Goal: Check status: Check status

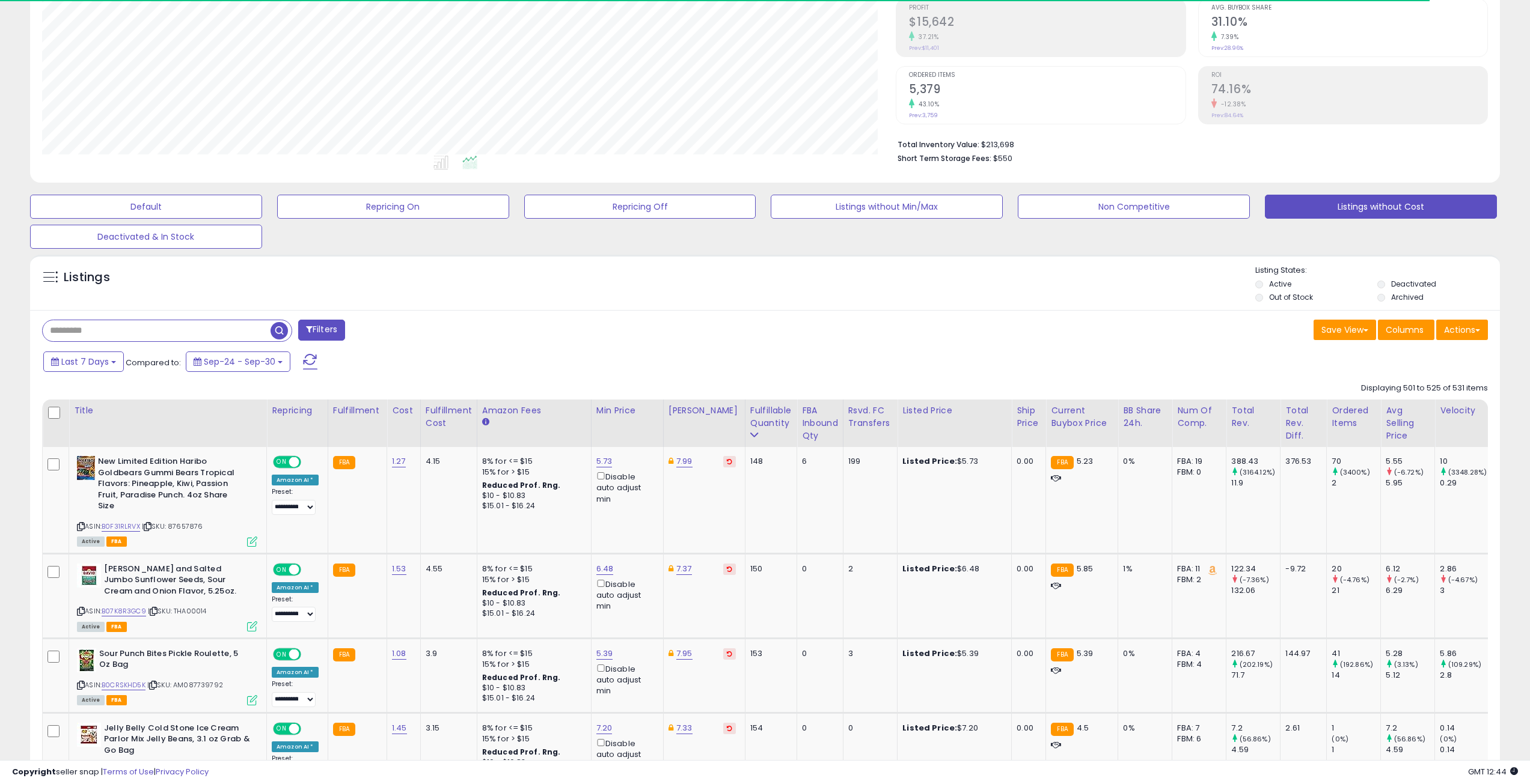
scroll to position [180, 0]
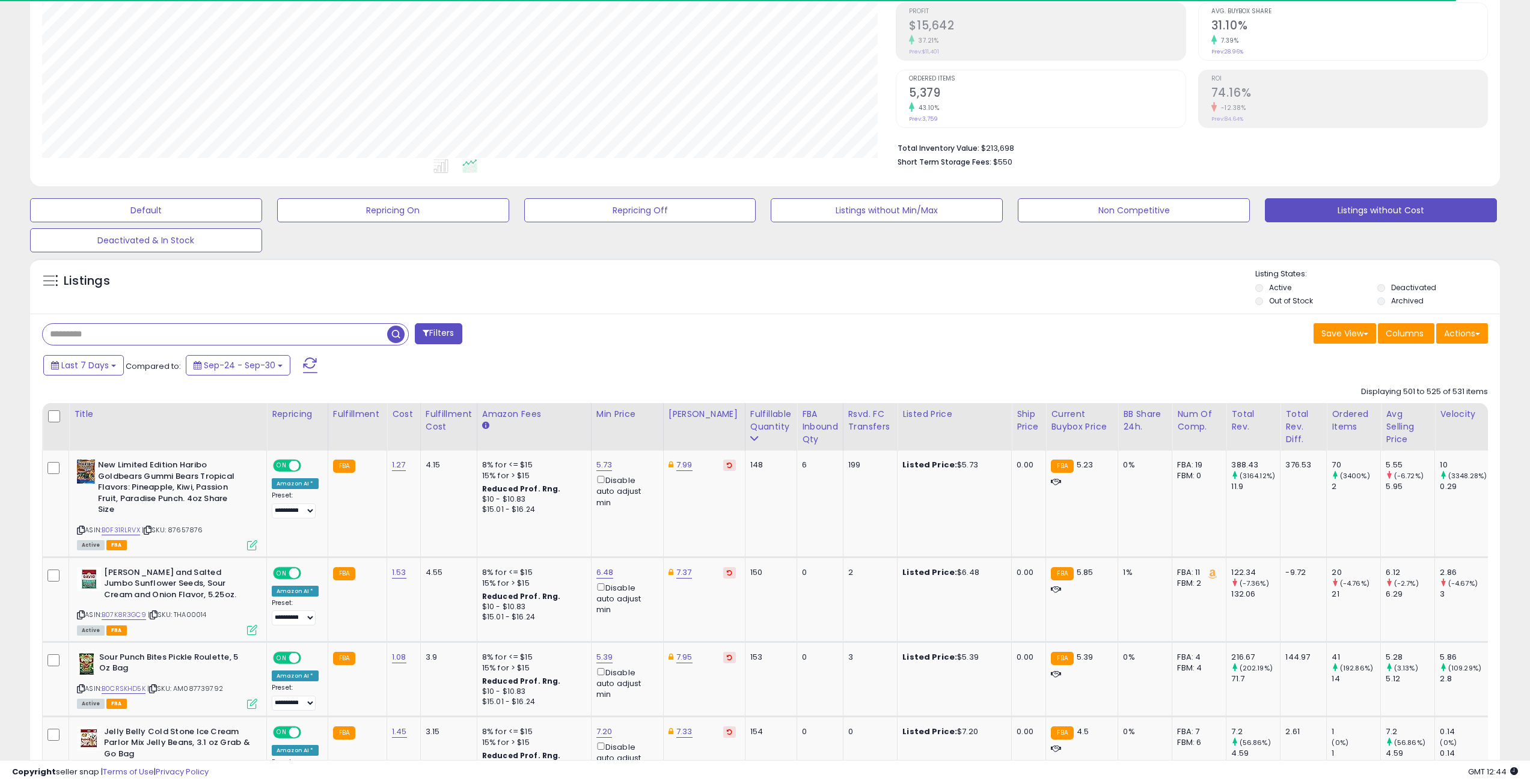
click at [155, 333] on input "text" at bounding box center [215, 335] width 345 height 21
paste input "**********"
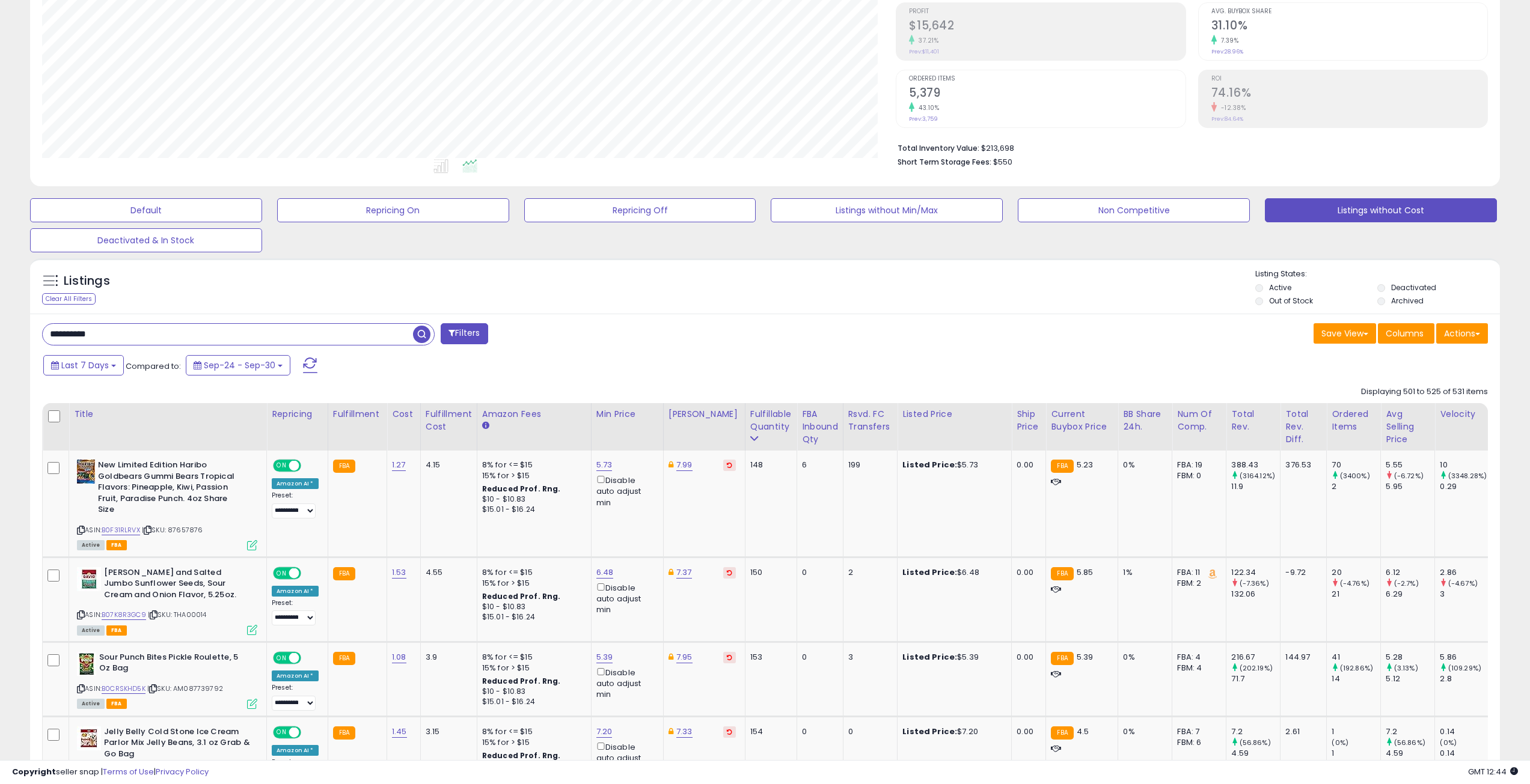
click at [424, 336] on span "button" at bounding box center [421, 334] width 18 height 18
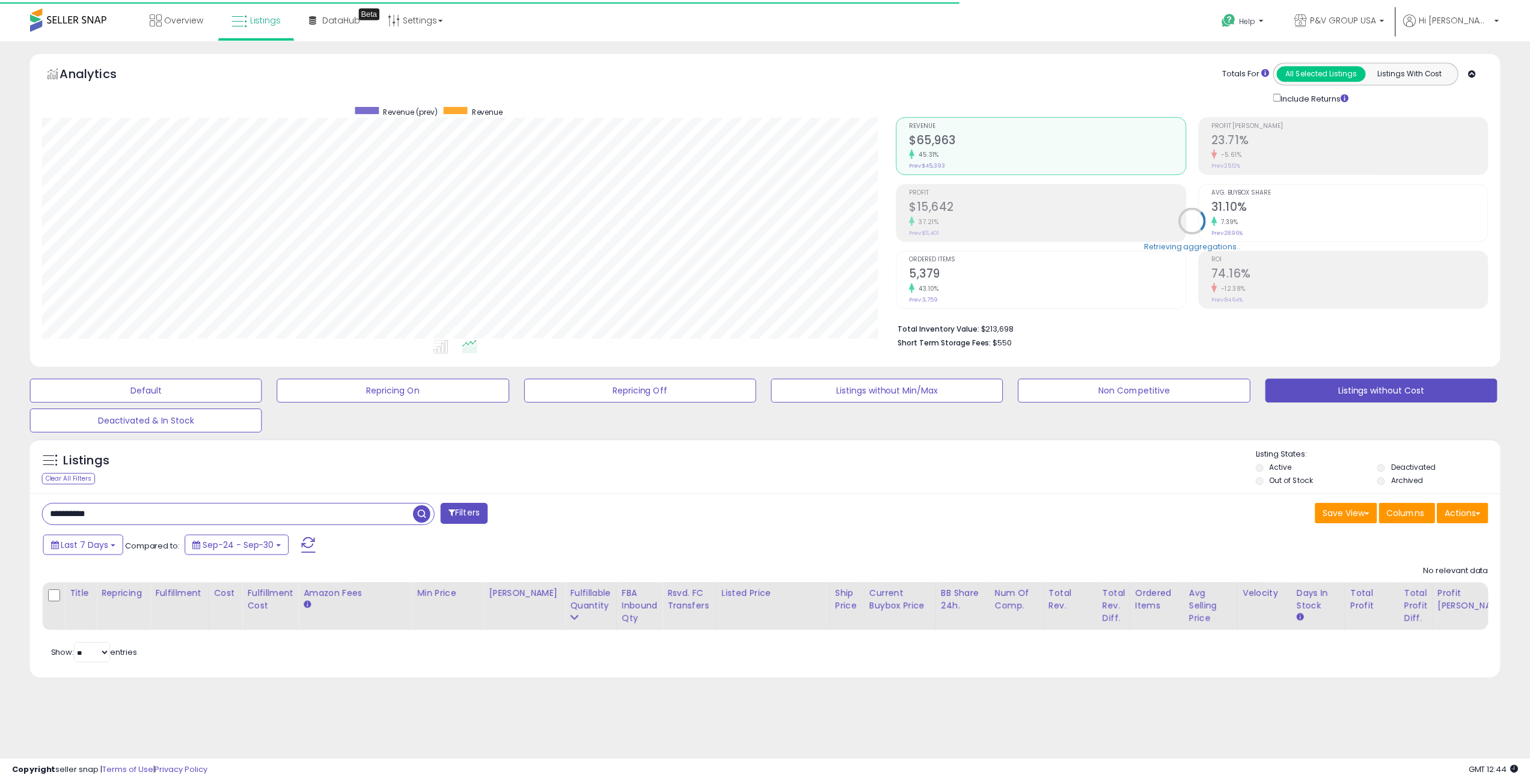
scroll to position [246, 859]
click at [1261, 481] on div "Listings Clear All Filters Listing States:" at bounding box center [770, 470] width 1479 height 41
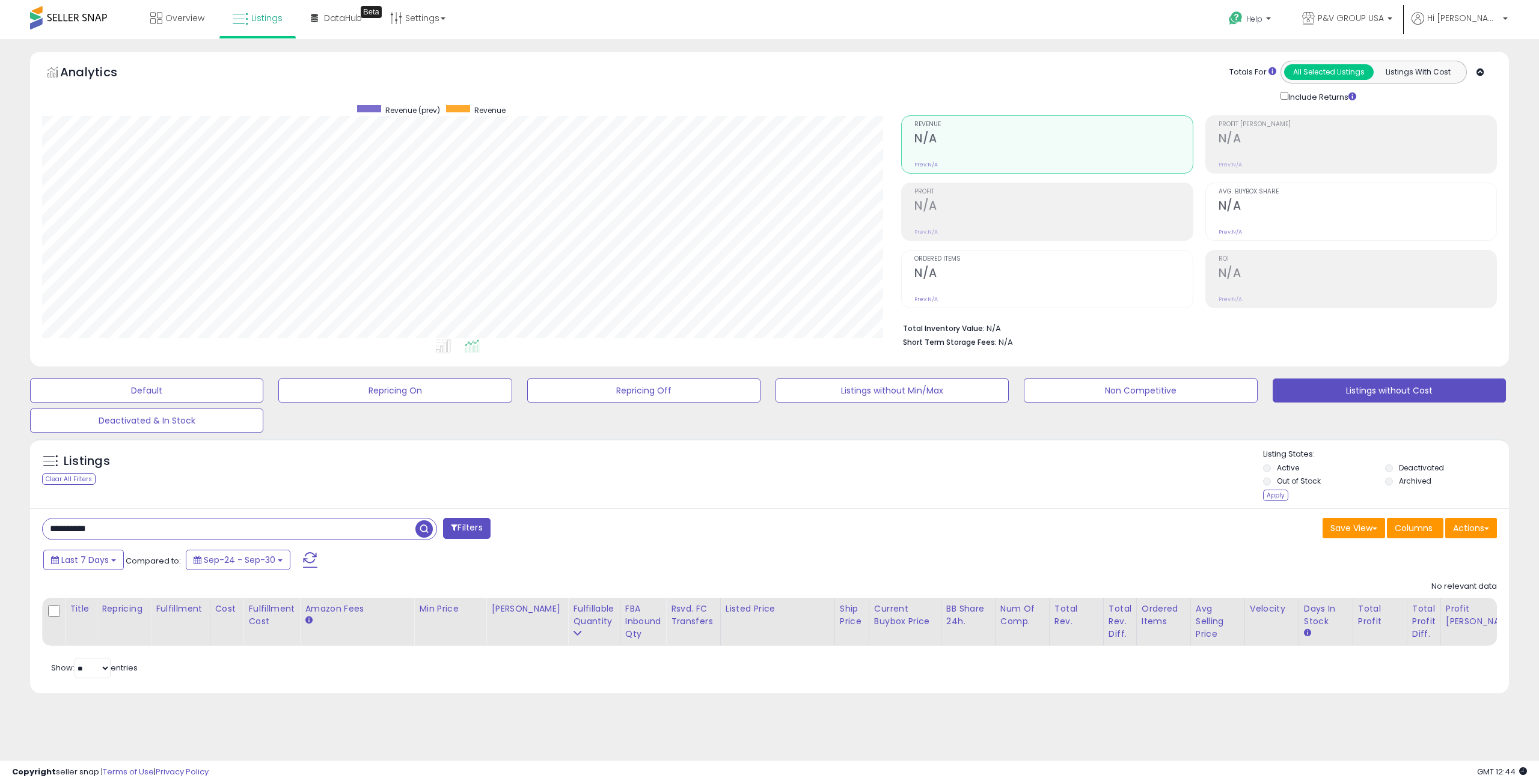
click at [1272, 501] on div "Listing States: Active Deactivated Out of Stock Archived Apply" at bounding box center [1386, 477] width 246 height 55
click at [1273, 498] on div "Apply" at bounding box center [1276, 496] width 25 height 11
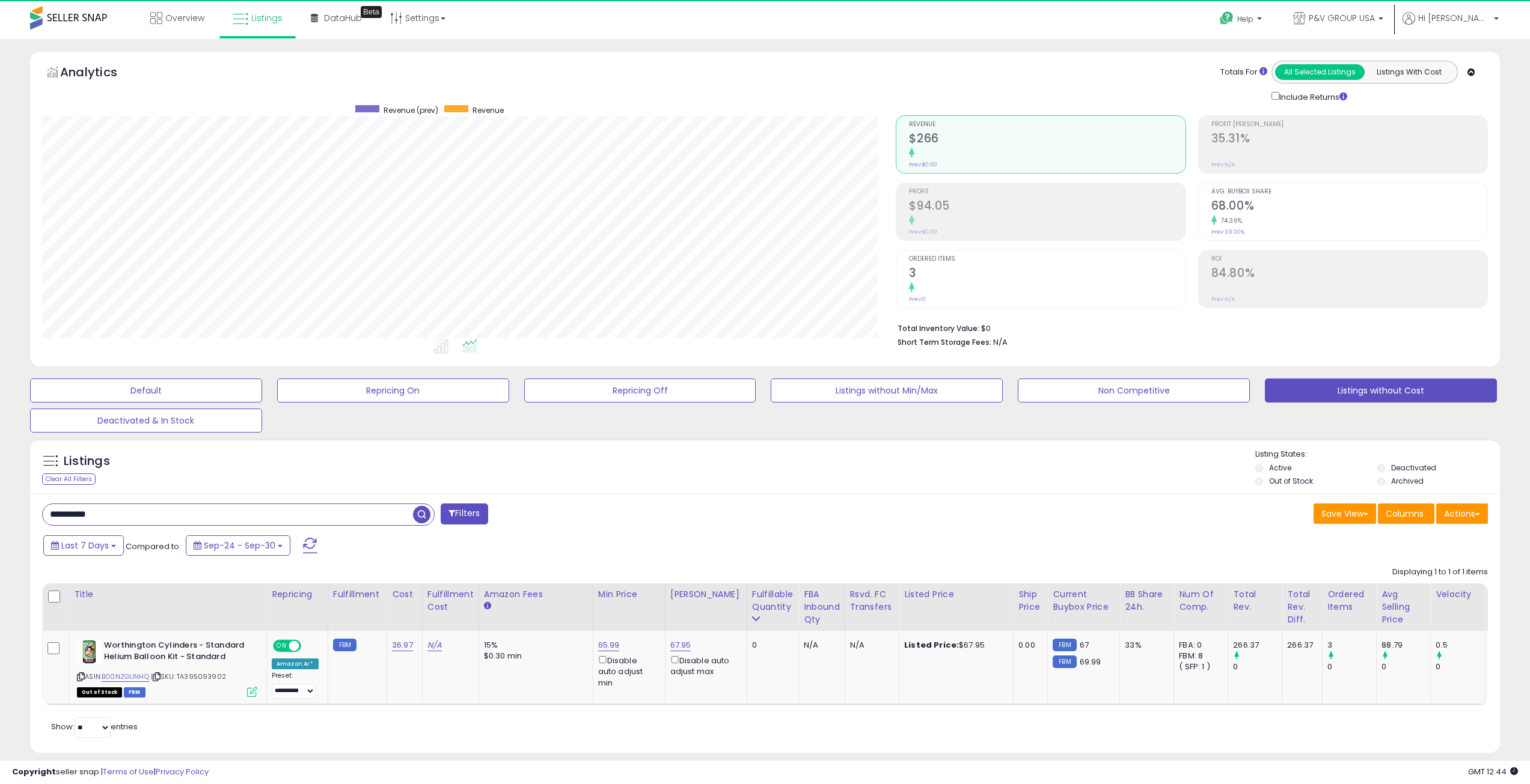
scroll to position [246, 855]
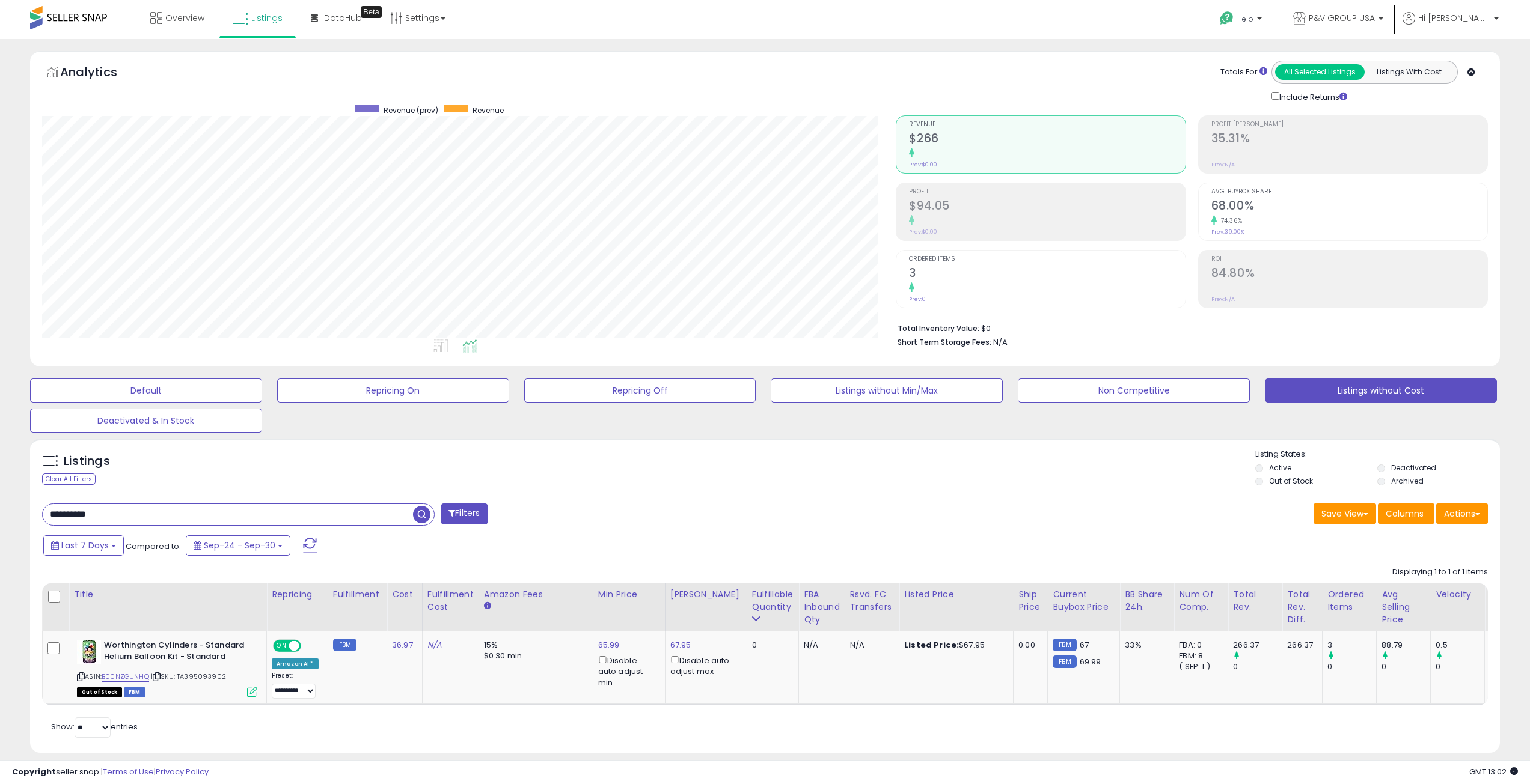
drag, startPoint x: 394, startPoint y: 511, endPoint x: 0, endPoint y: 504, distance: 394.1
click at [0, 504] on div "**********" at bounding box center [765, 418] width 1530 height 759
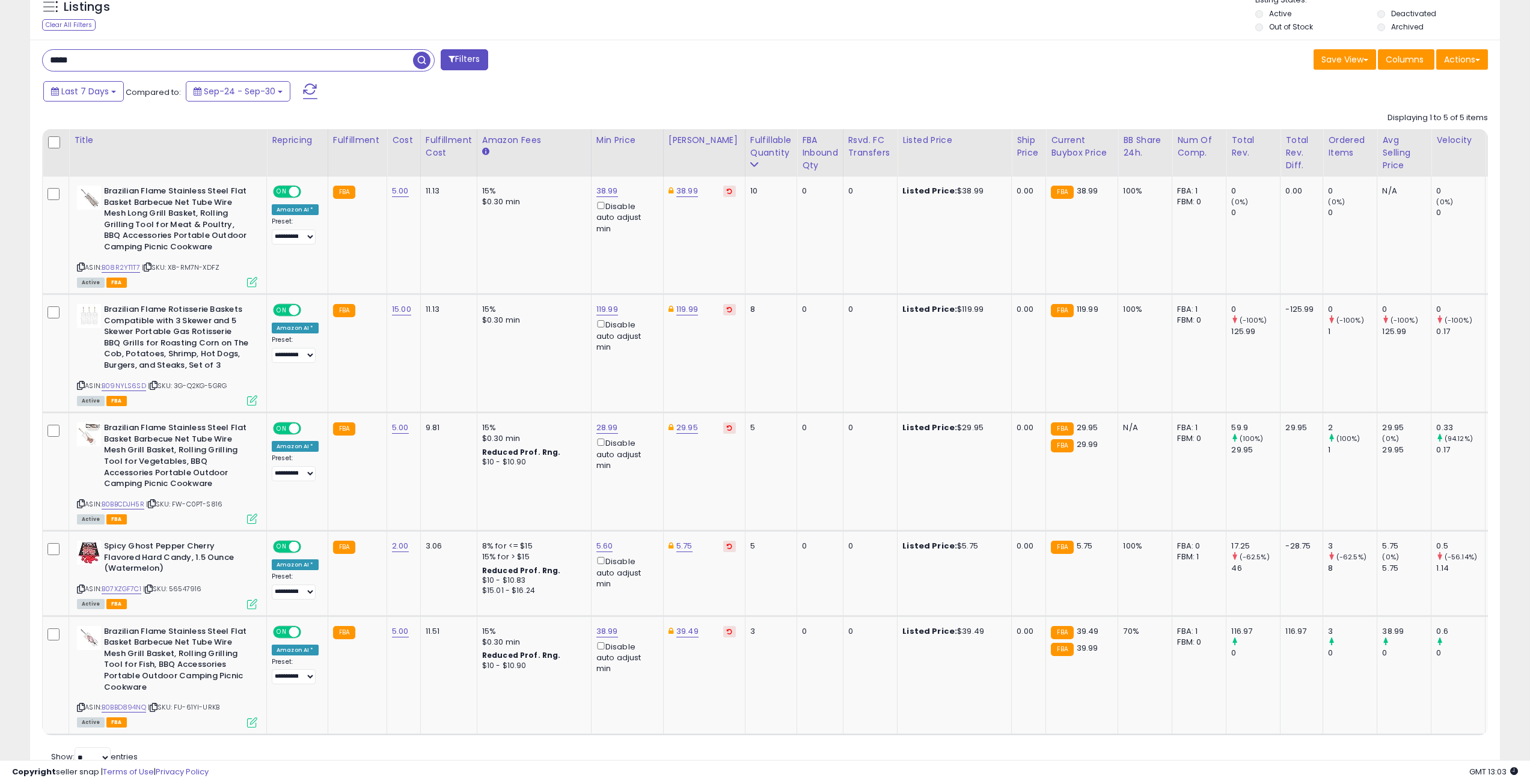
scroll to position [387, 0]
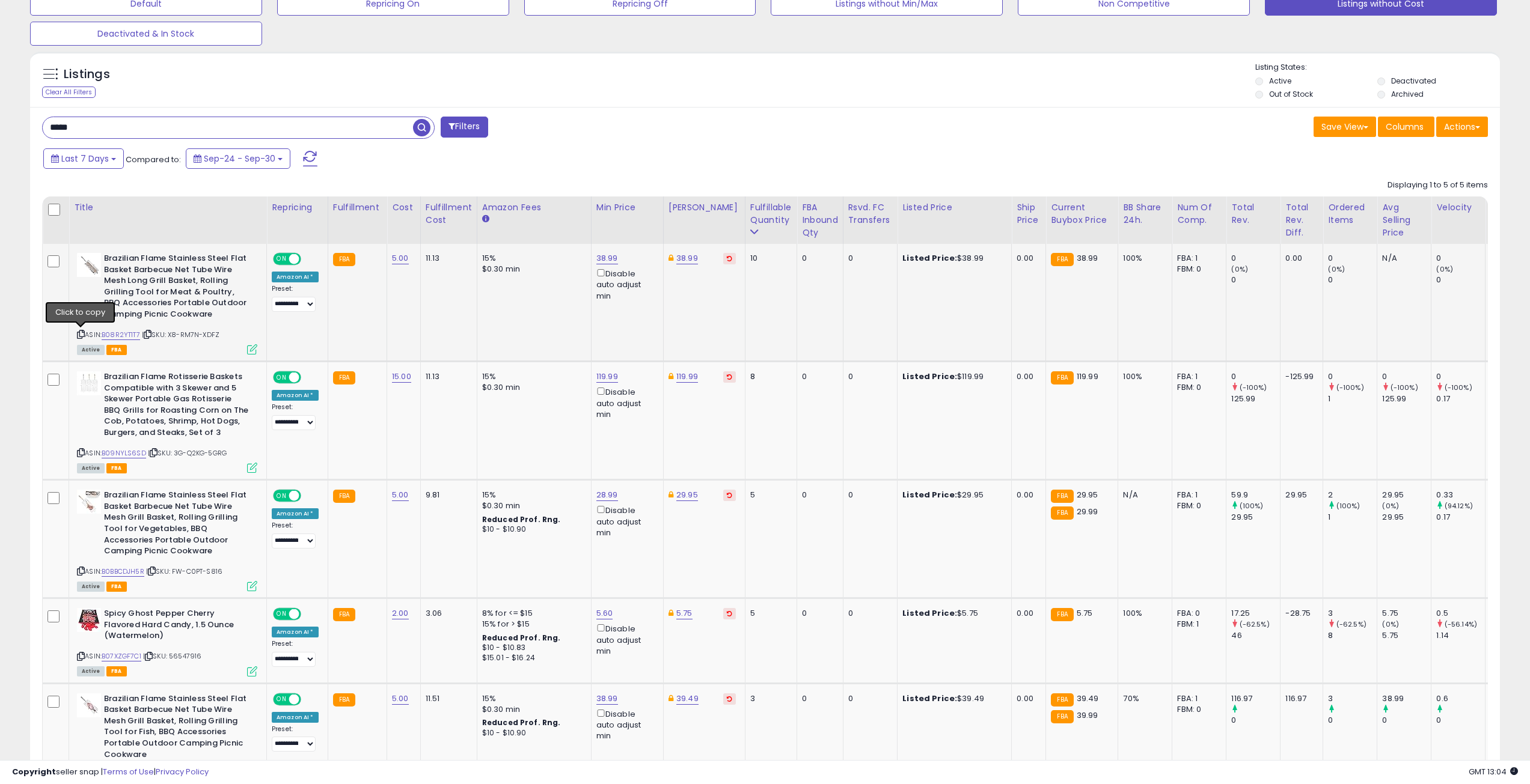
click at [80, 331] on icon at bounding box center [81, 334] width 8 height 6
click at [82, 569] on icon at bounding box center [81, 571] width 8 height 6
click at [81, 451] on icon at bounding box center [81, 452] width 8 height 6
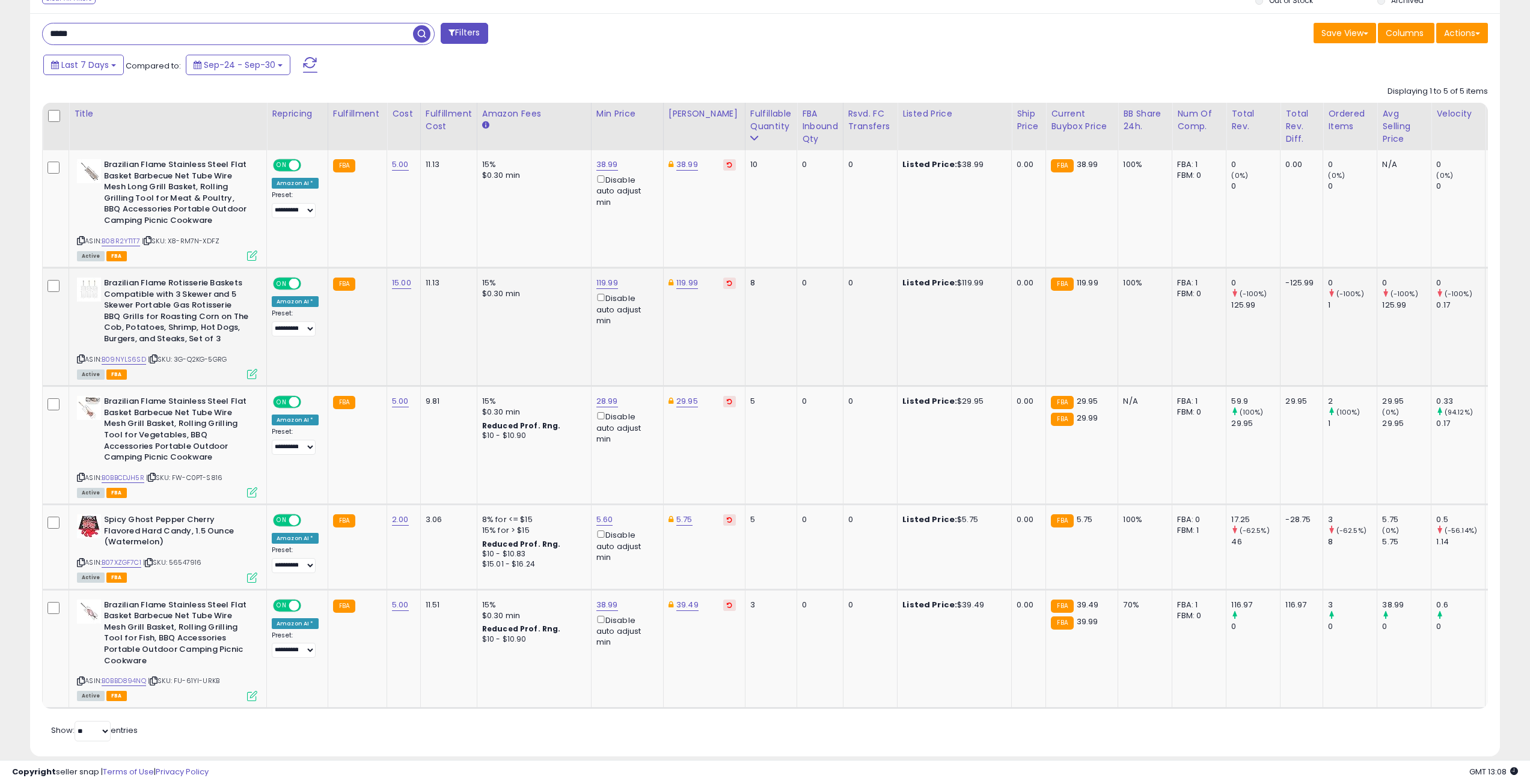
scroll to position [507, 0]
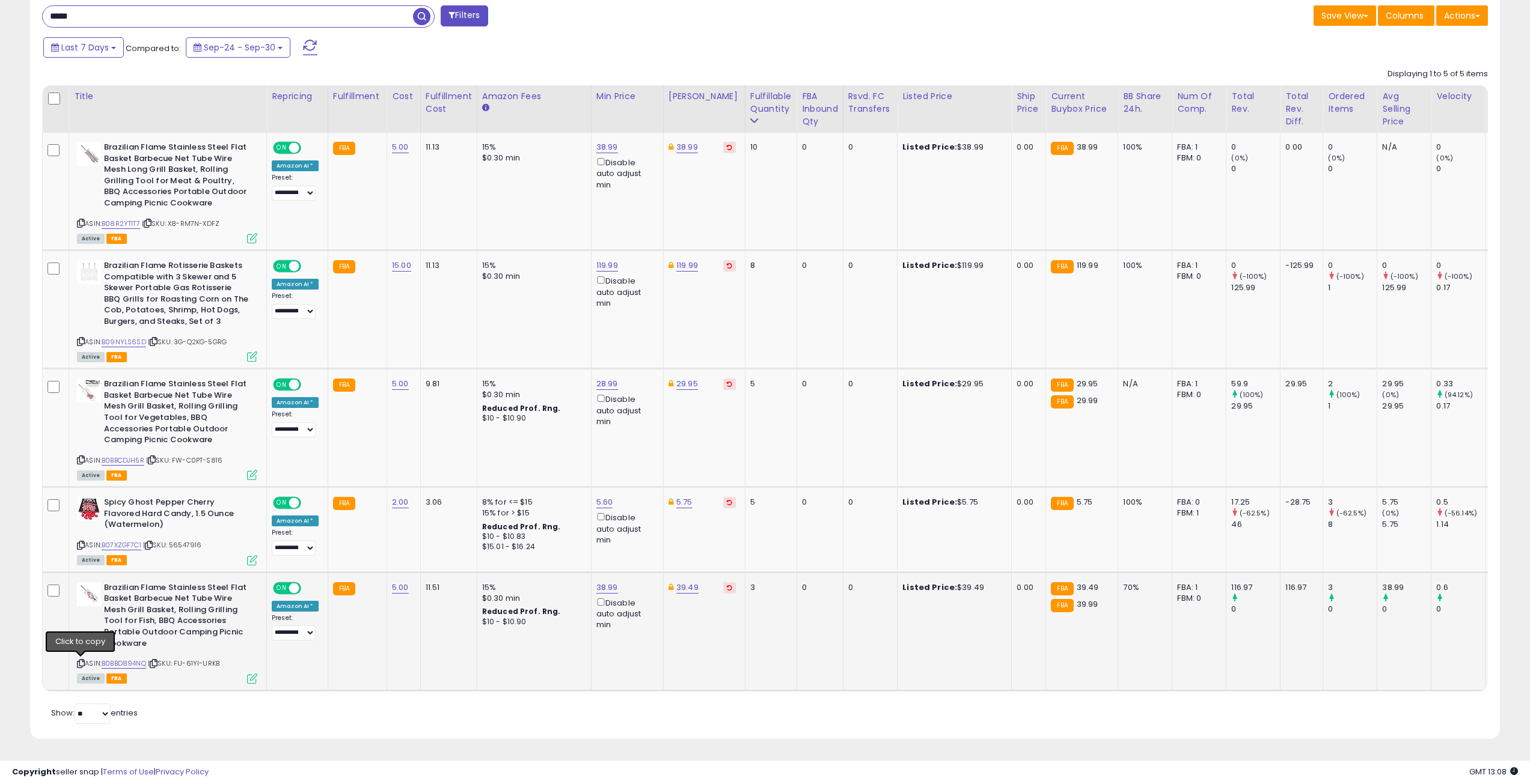
click at [80, 660] on icon at bounding box center [81, 663] width 8 height 6
click at [81, 457] on icon at bounding box center [81, 460] width 8 height 6
click at [82, 338] on icon at bounding box center [81, 341] width 8 height 6
click at [81, 338] on icon at bounding box center [81, 341] width 8 height 6
click at [79, 457] on icon at bounding box center [81, 460] width 8 height 6
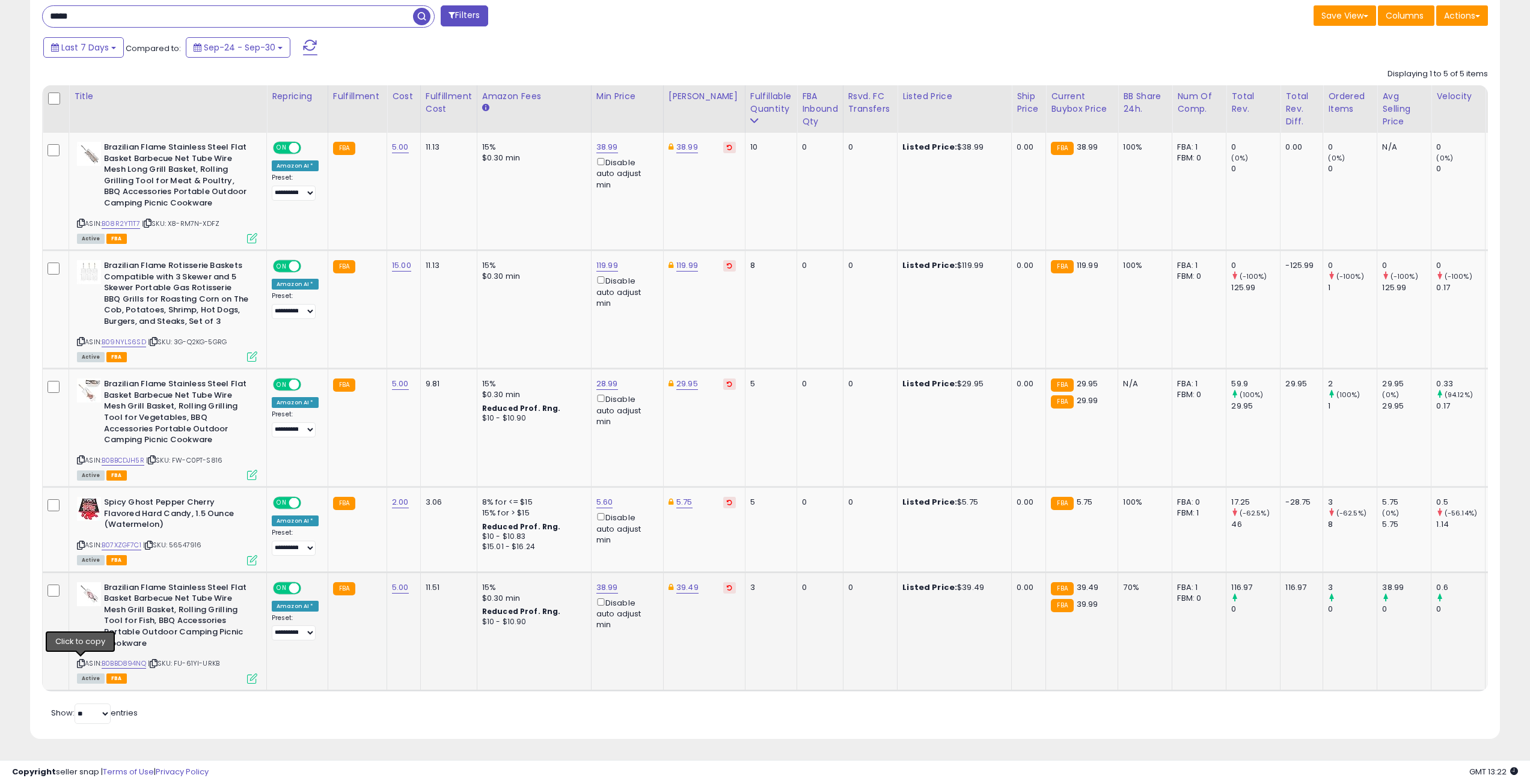
click at [81, 660] on icon at bounding box center [81, 663] width 8 height 6
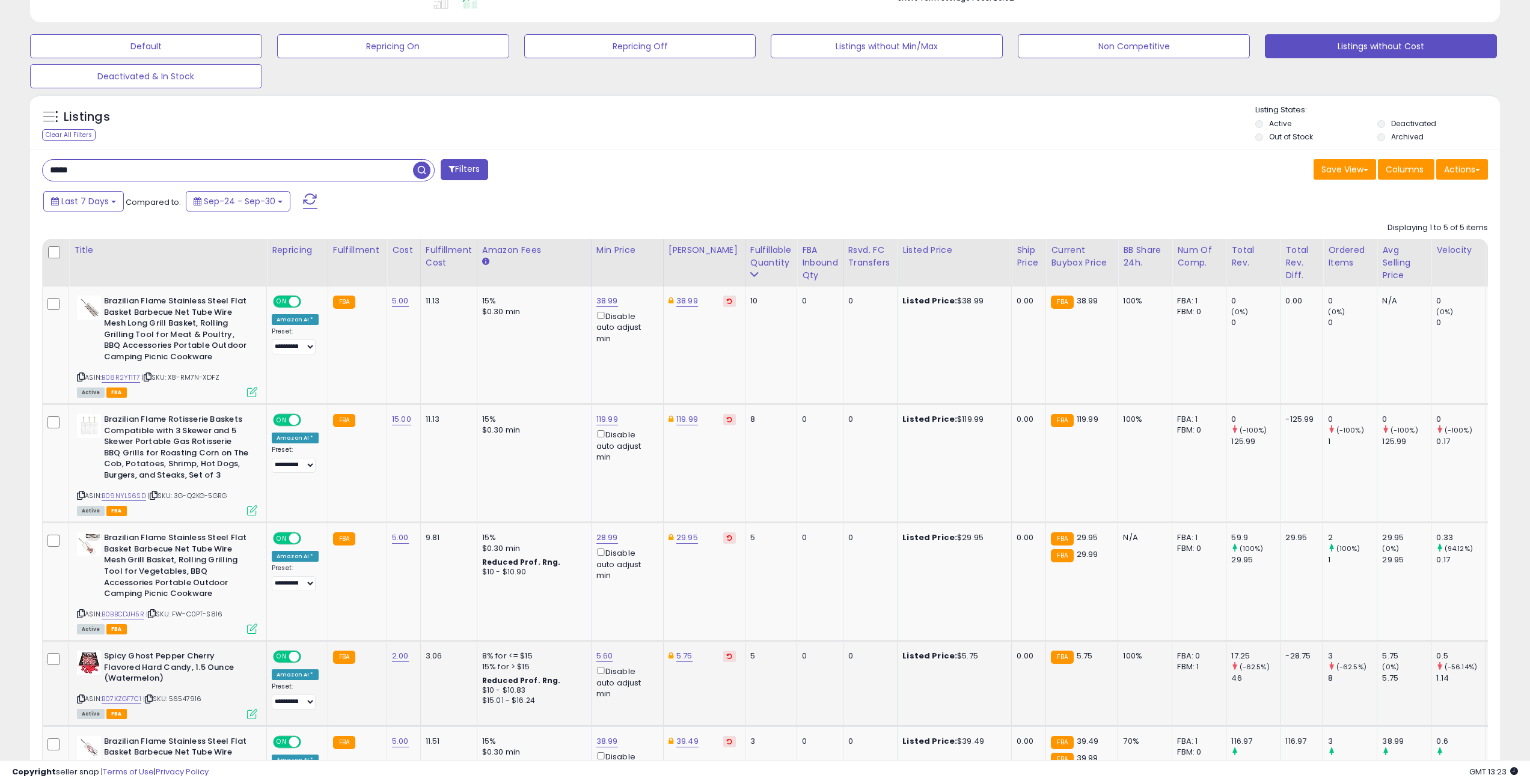
scroll to position [327, 0]
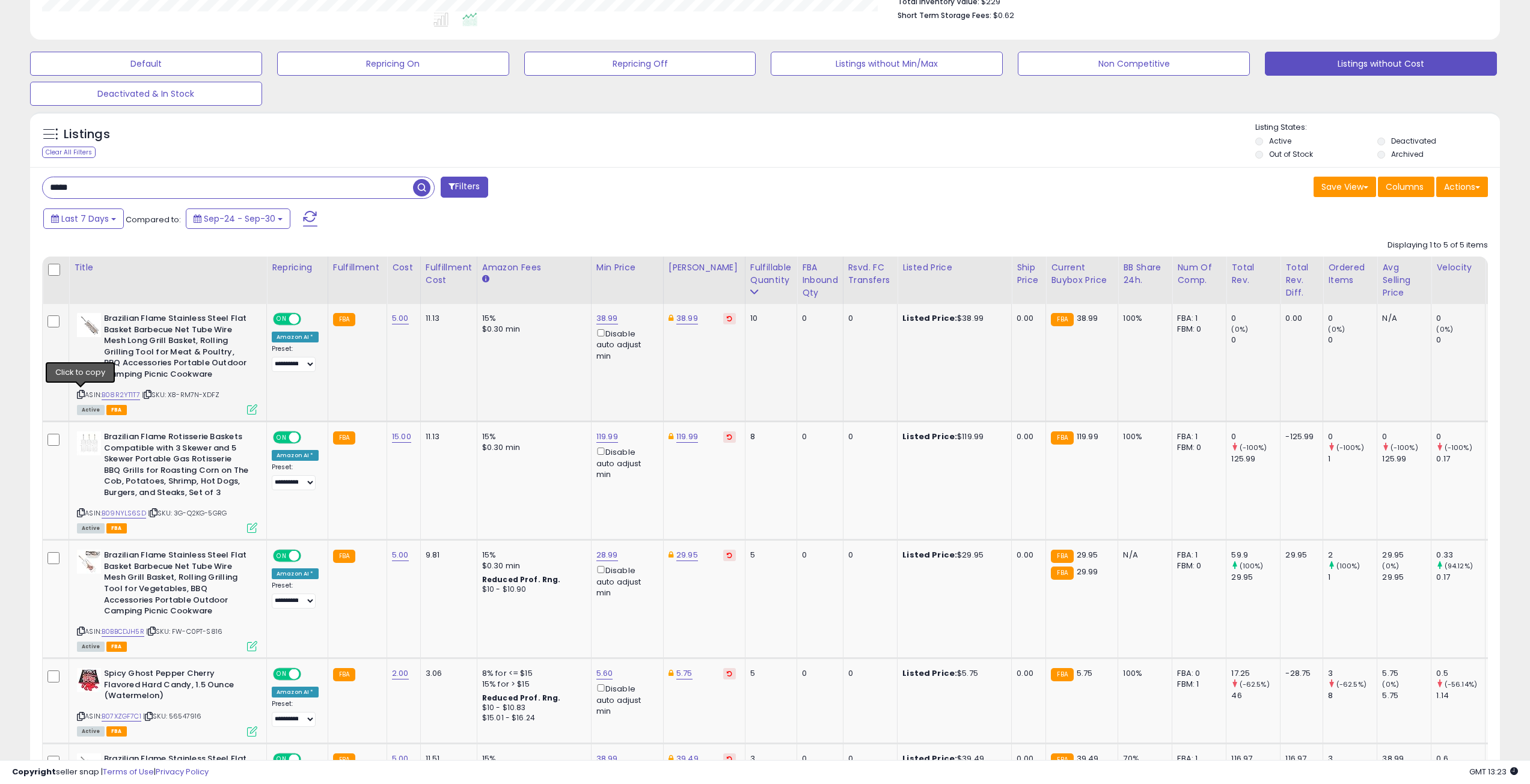
click at [81, 394] on icon at bounding box center [81, 394] width 8 height 6
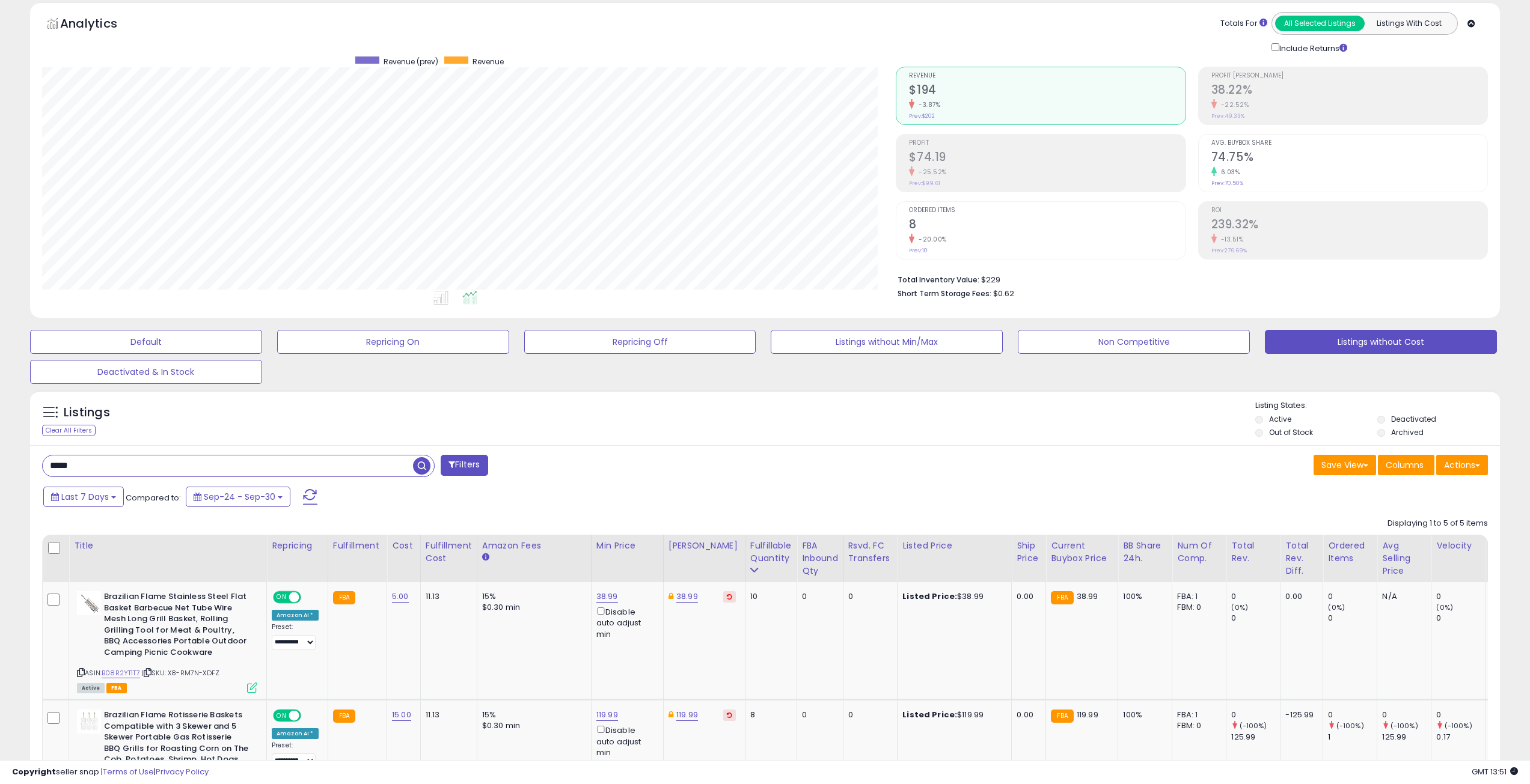
scroll to position [0, 0]
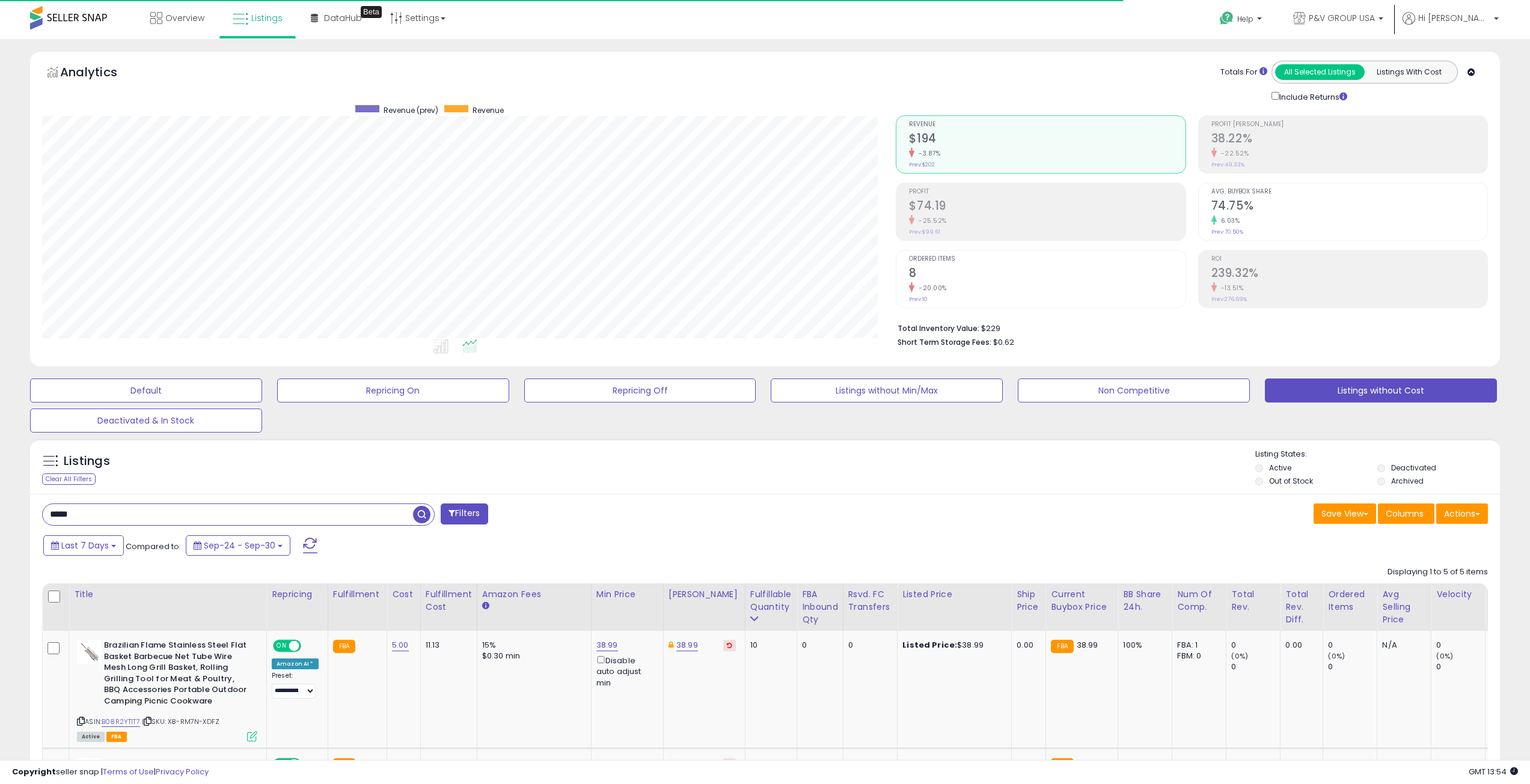
drag, startPoint x: 81, startPoint y: 516, endPoint x: 2, endPoint y: 509, distance: 79.3
click at [2, 509] on div "**********" at bounding box center [765, 661] width 1530 height 1244
paste input "*****"
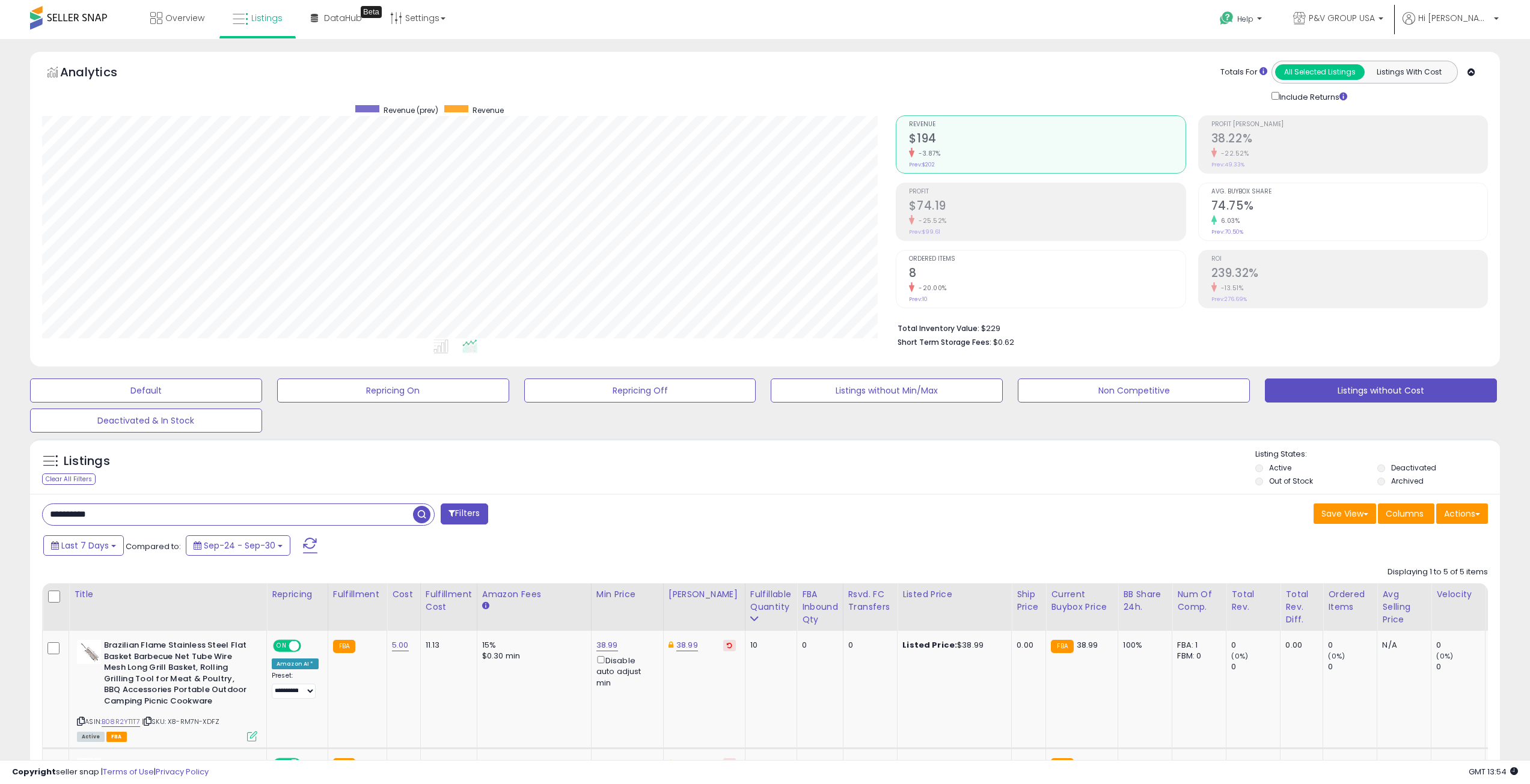
type input "**********"
click at [421, 515] on span "button" at bounding box center [421, 514] width 18 height 18
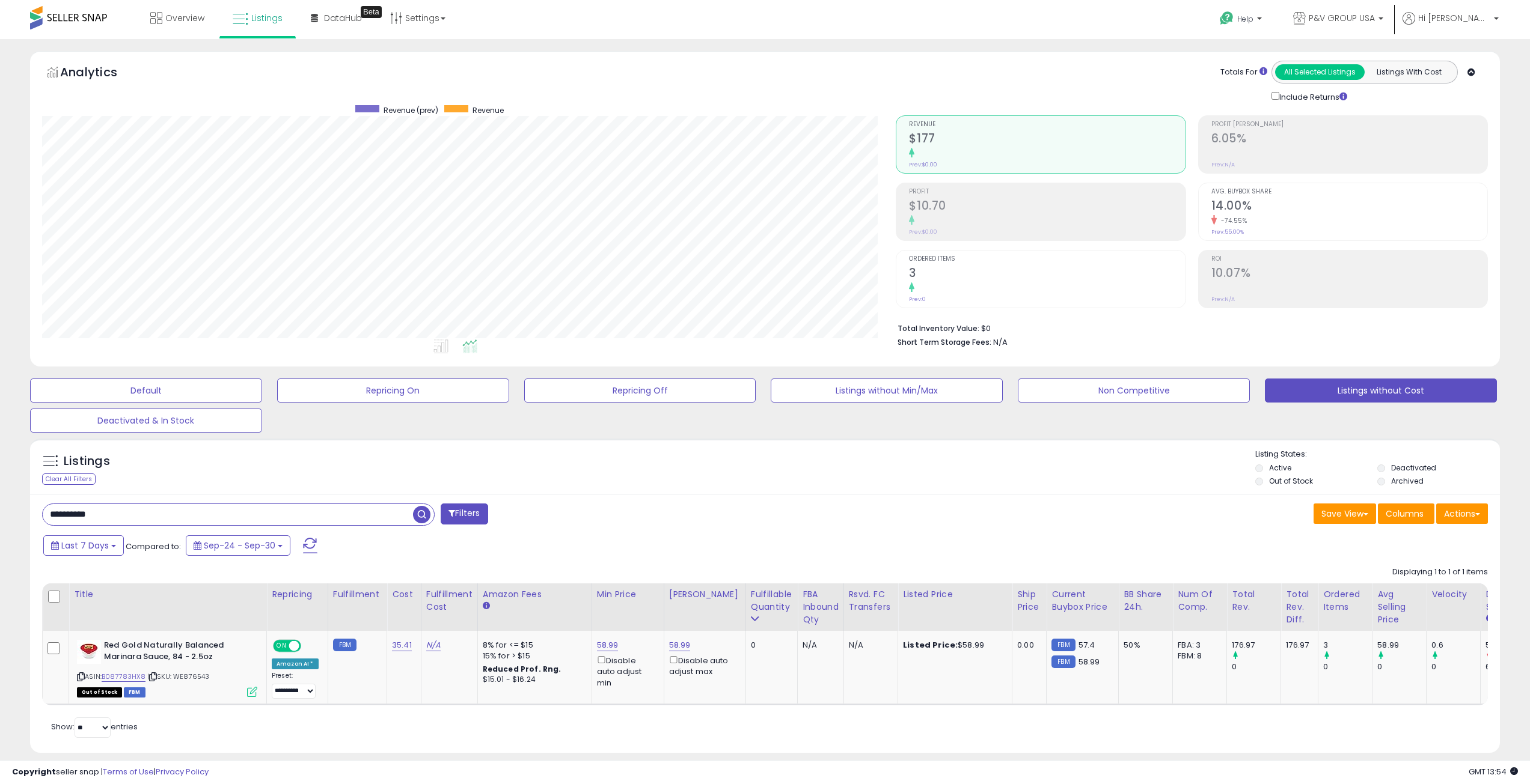
scroll to position [246, 855]
